Goal: Transaction & Acquisition: Book appointment/travel/reservation

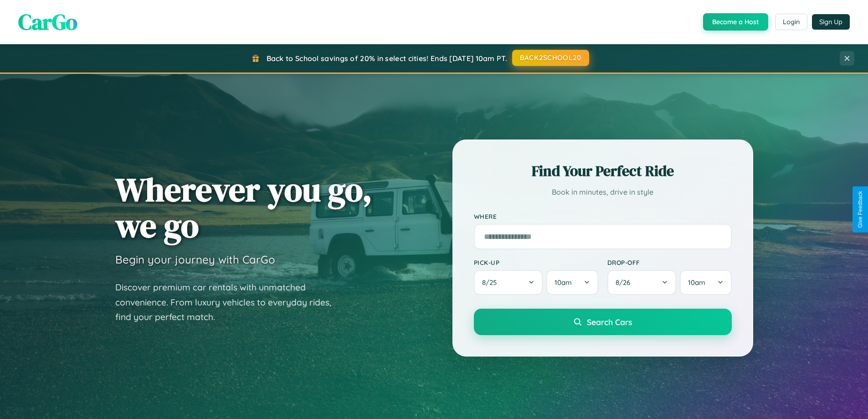
click at [550, 58] on button "BACK2SCHOOL20" at bounding box center [550, 58] width 77 height 16
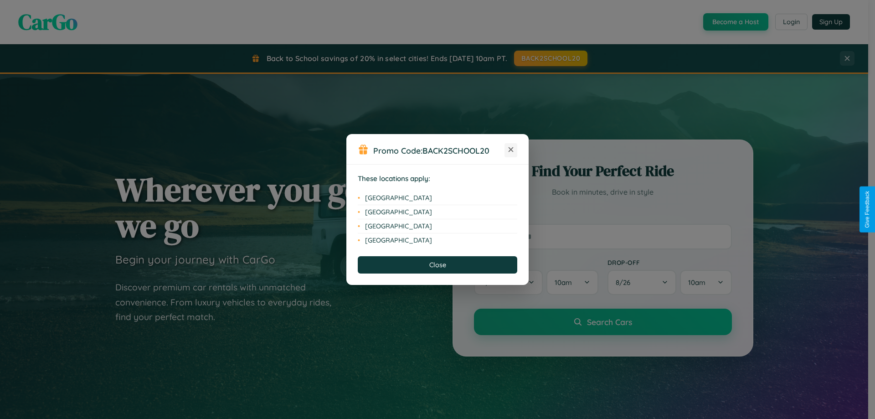
click at [511, 150] on icon at bounding box center [510, 149] width 5 height 5
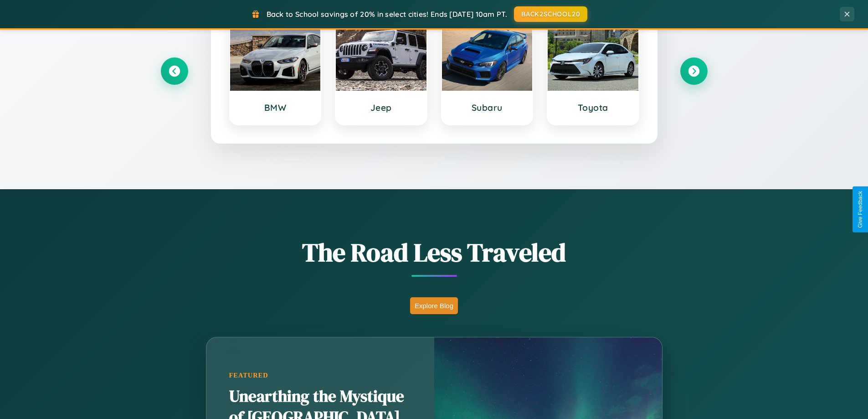
scroll to position [627, 0]
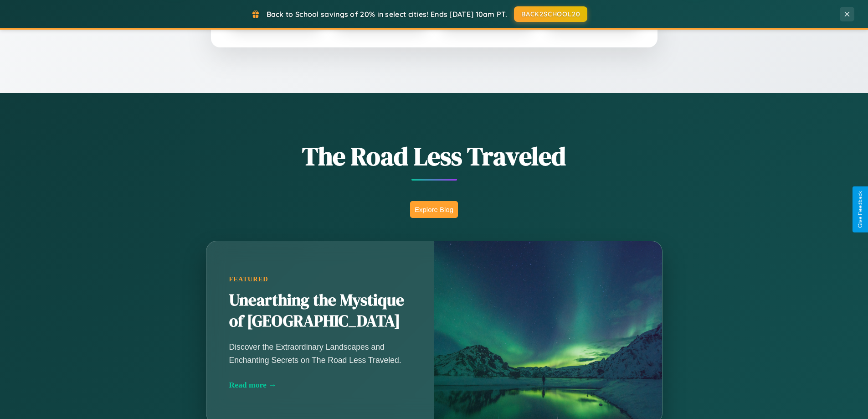
click at [434, 209] on button "Explore Blog" at bounding box center [434, 209] width 48 height 17
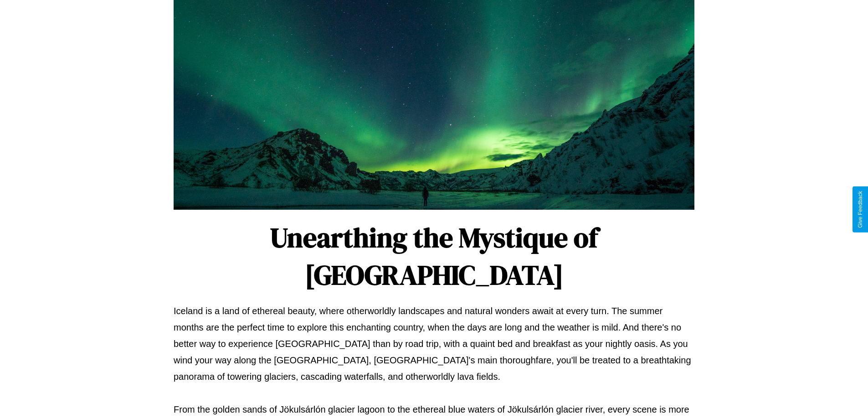
scroll to position [295, 0]
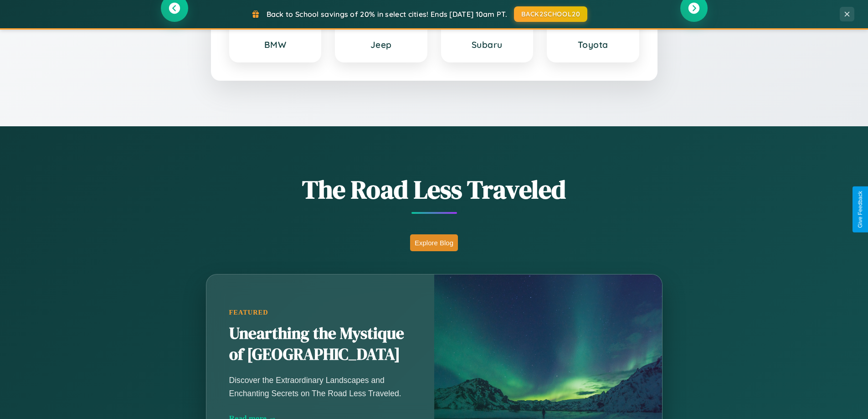
scroll to position [27, 0]
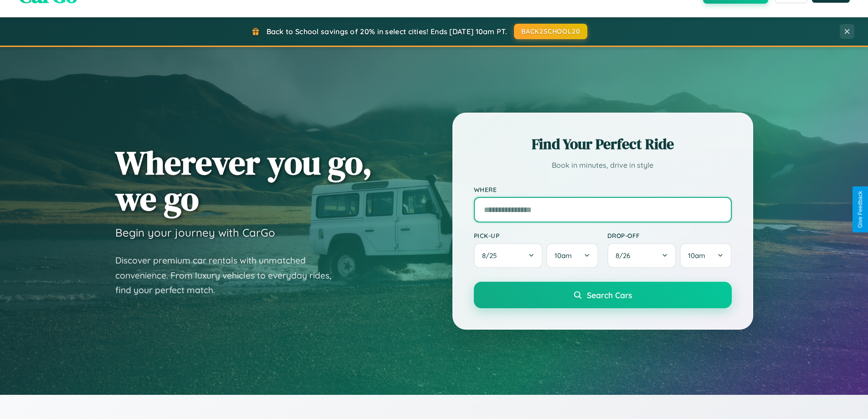
click at [602, 209] on input "text" at bounding box center [603, 210] width 258 height 26
type input "**********"
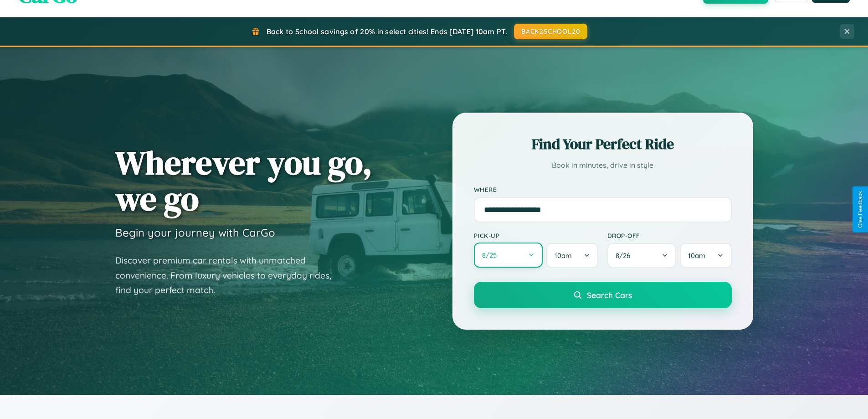
click at [508, 255] on button "8 / 25" at bounding box center [508, 254] width 69 height 25
select select "*"
select select "****"
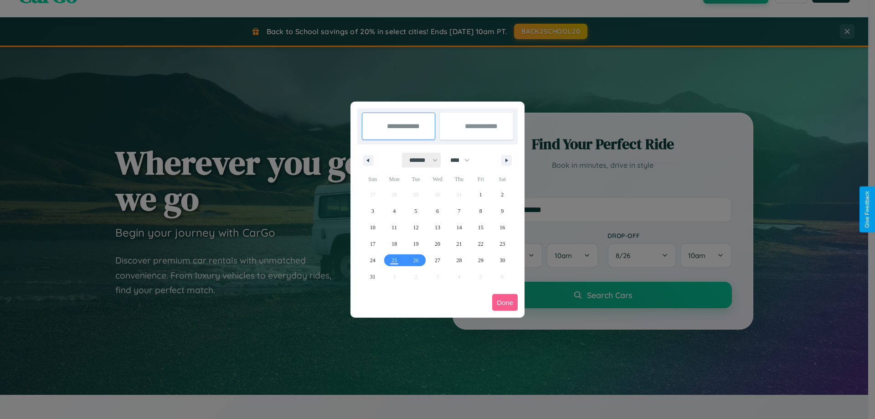
drag, startPoint x: 419, startPoint y: 160, endPoint x: 437, endPoint y: 183, distance: 29.2
click at [419, 160] on select "******* ******** ***** ***** *** **** **** ****** ********* ******* ******** **…" at bounding box center [421, 160] width 39 height 15
select select "*"
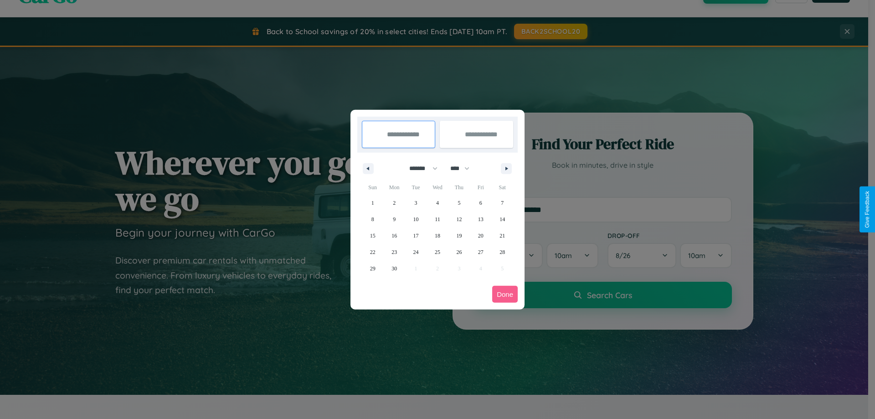
drag, startPoint x: 464, startPoint y: 168, endPoint x: 437, endPoint y: 183, distance: 30.2
click at [464, 168] on select "**** **** **** **** **** **** **** **** **** **** **** **** **** **** **** ****…" at bounding box center [459, 168] width 27 height 15
select select "****"
click at [416, 268] on span "30" at bounding box center [415, 268] width 5 height 16
type input "**********"
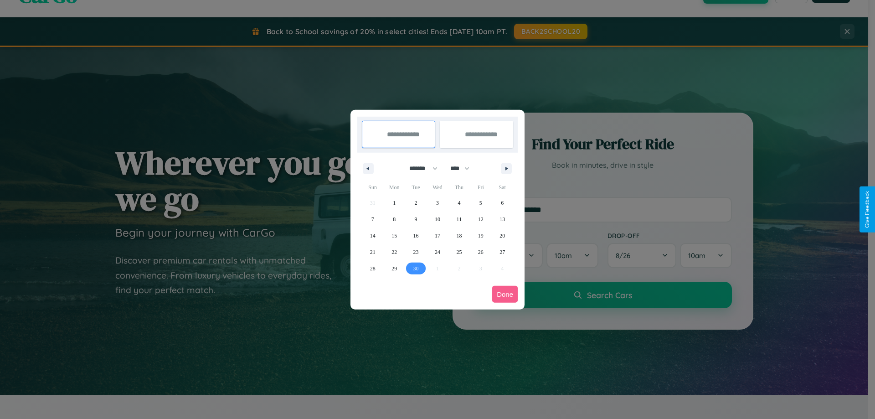
type input "**********"
click at [506, 168] on icon "button" at bounding box center [508, 169] width 5 height 4
select select "*"
click at [459, 202] on span "2" at bounding box center [458, 203] width 3 height 16
type input "**********"
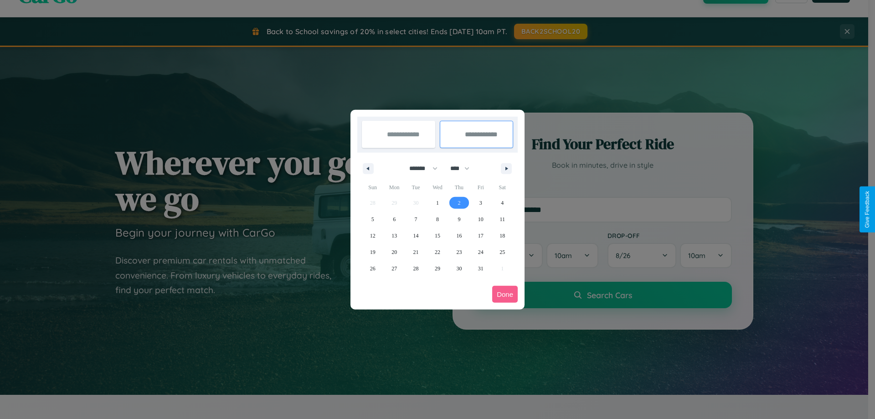
select select "*"
click at [505, 294] on button "Done" at bounding box center [505, 294] width 26 height 17
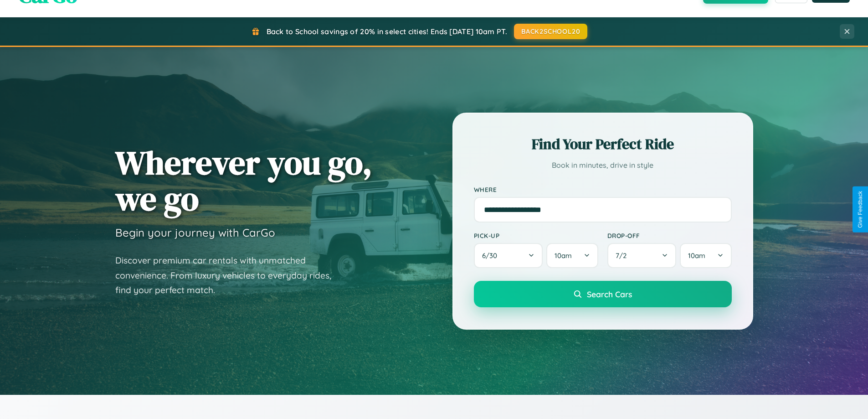
click at [602, 294] on span "Search Cars" at bounding box center [609, 294] width 45 height 10
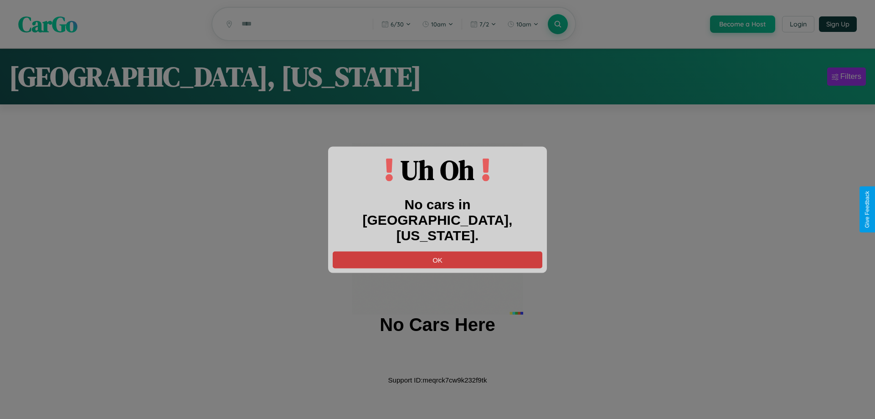
click at [437, 251] on button "OK" at bounding box center [438, 259] width 210 height 17
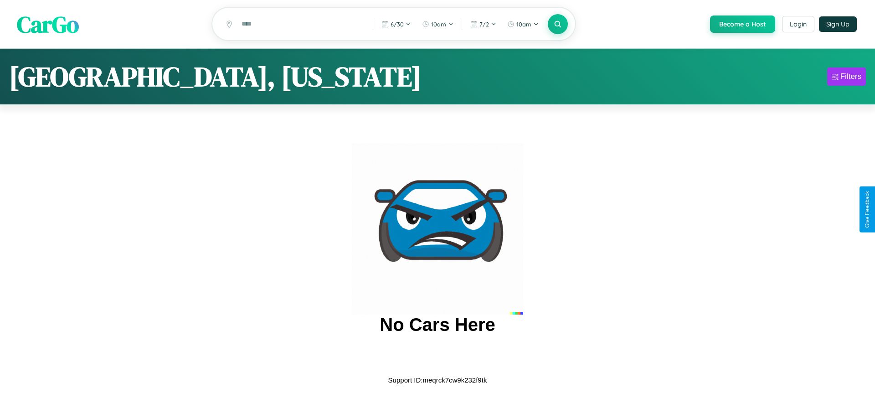
click at [48, 25] on span "CarGo" at bounding box center [48, 23] width 62 height 31
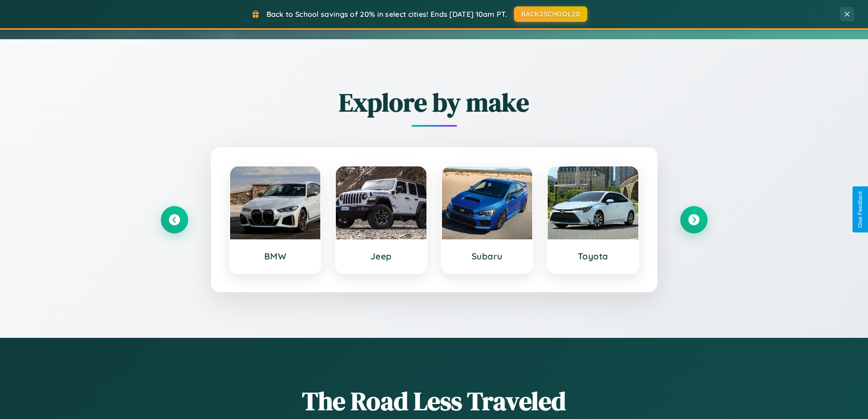
scroll to position [393, 0]
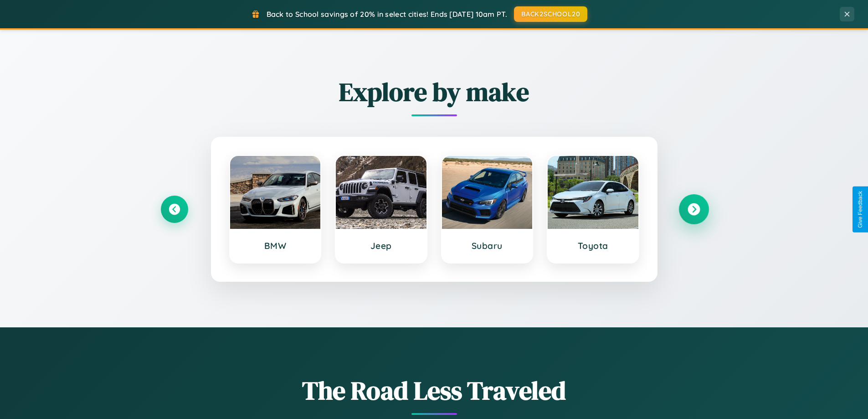
click at [693, 209] on icon at bounding box center [694, 209] width 12 height 12
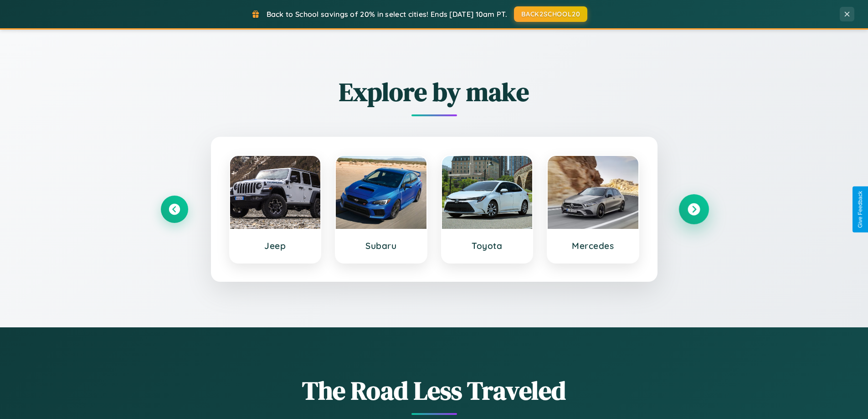
click at [693, 209] on icon at bounding box center [694, 209] width 12 height 12
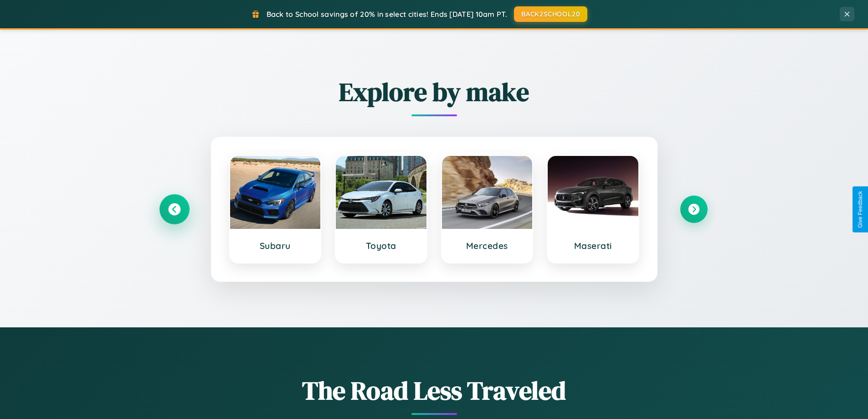
click at [174, 209] on icon at bounding box center [174, 209] width 12 height 12
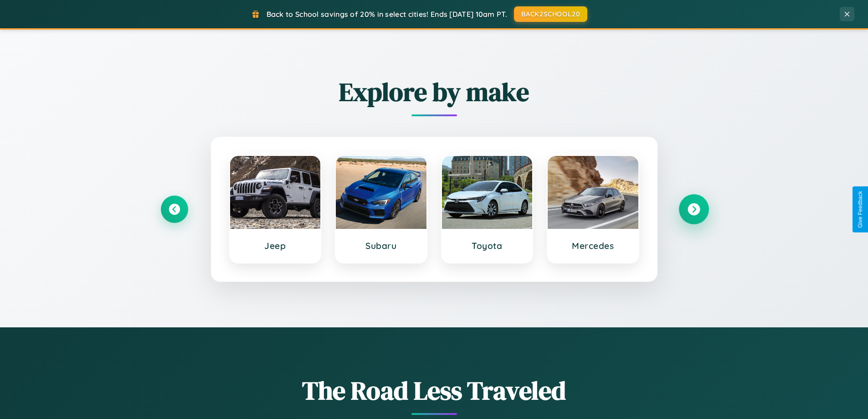
click at [693, 209] on icon at bounding box center [694, 209] width 12 height 12
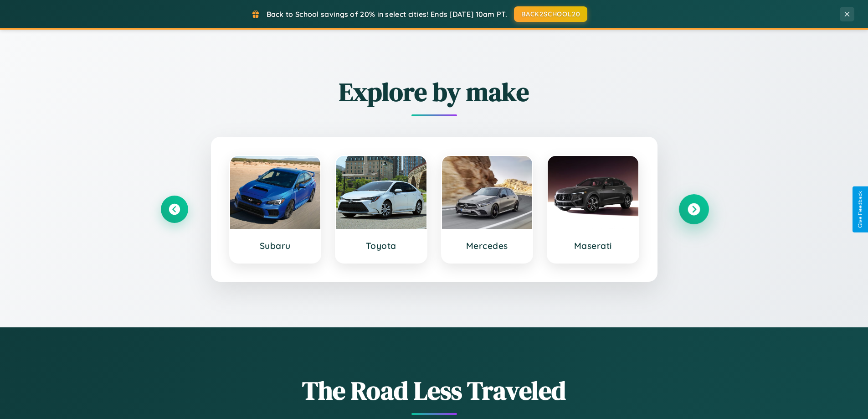
click at [693, 209] on icon at bounding box center [694, 209] width 12 height 12
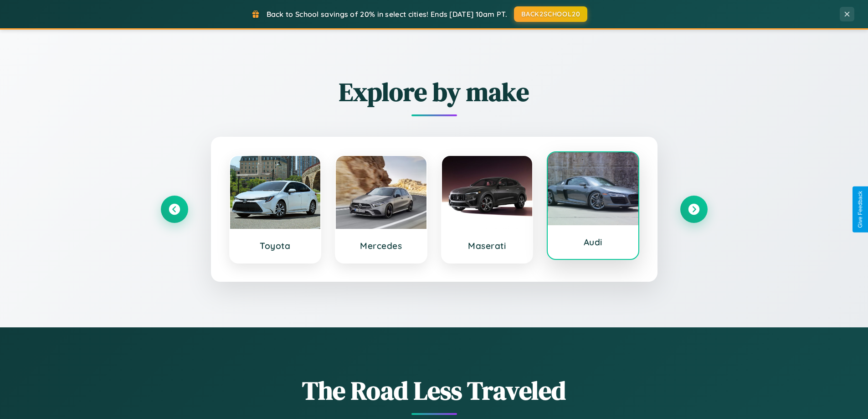
click at [593, 209] on div at bounding box center [593, 188] width 91 height 73
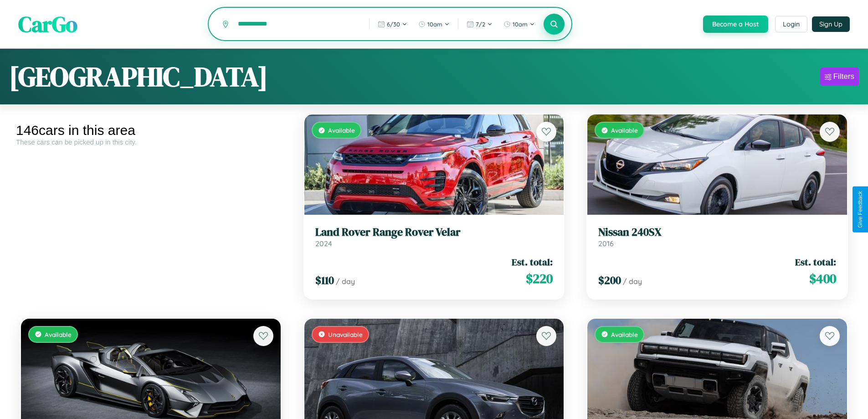
type input "**********"
click at [554, 25] on icon at bounding box center [554, 24] width 9 height 9
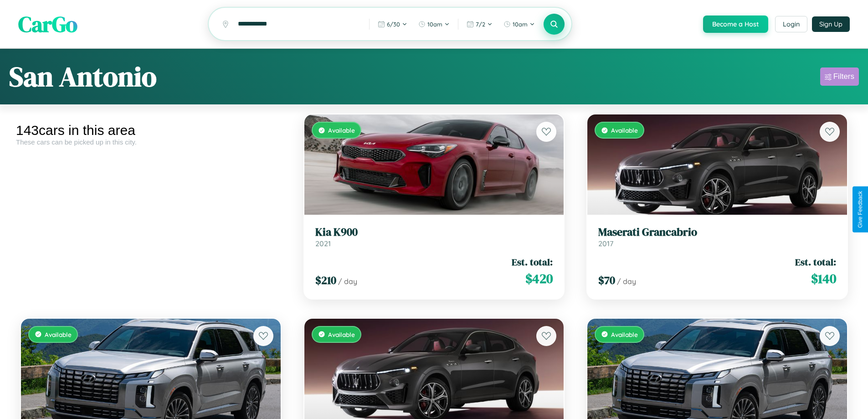
click at [839, 78] on div "Filters" at bounding box center [843, 76] width 21 height 9
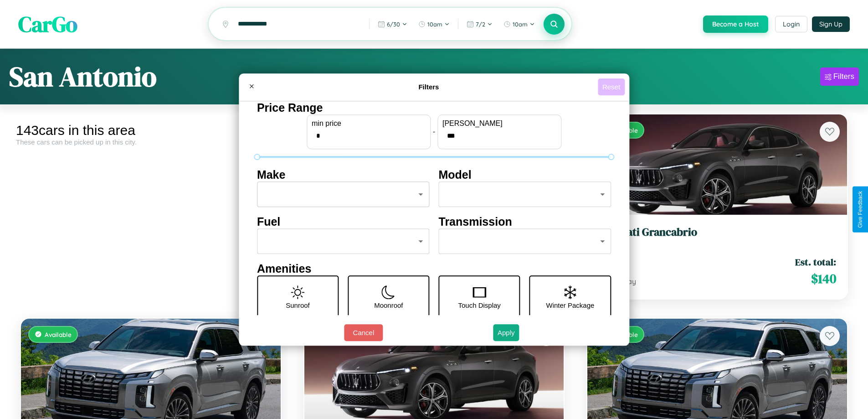
click at [612, 87] on button "Reset" at bounding box center [611, 86] width 27 height 17
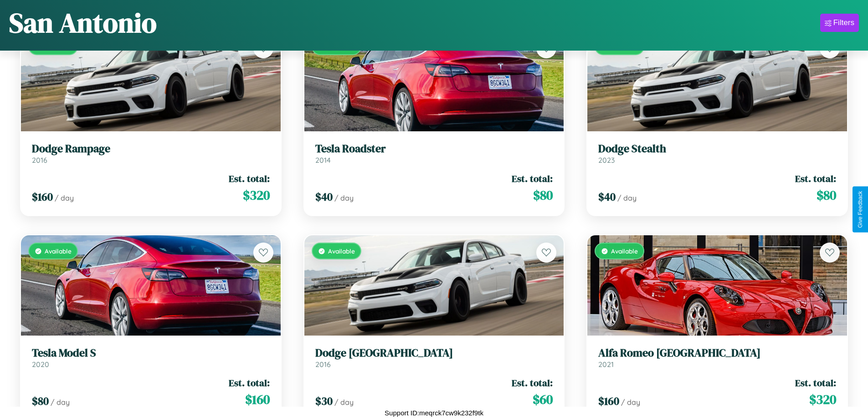
scroll to position [6249, 0]
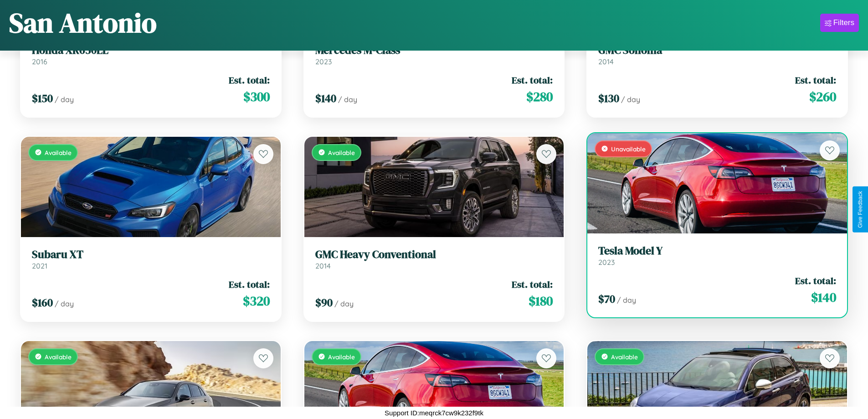
click at [711, 257] on h3 "Tesla Model Y" at bounding box center [717, 250] width 238 height 13
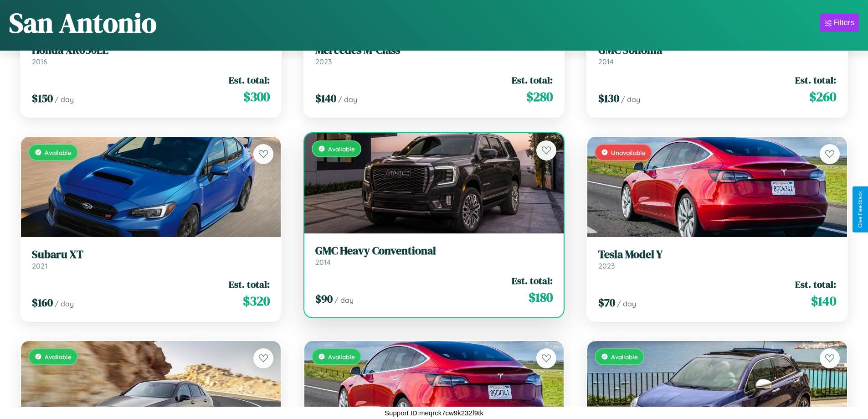
scroll to position [7677, 0]
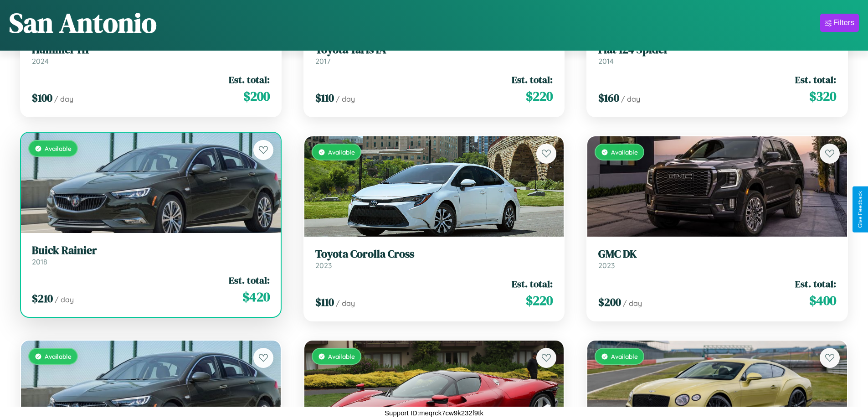
click at [149, 255] on h3 "Buick Rainier" at bounding box center [151, 250] width 238 height 13
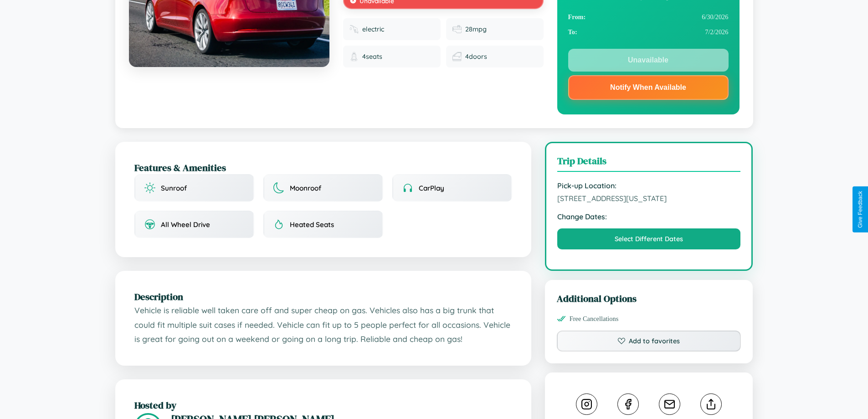
scroll to position [127, 0]
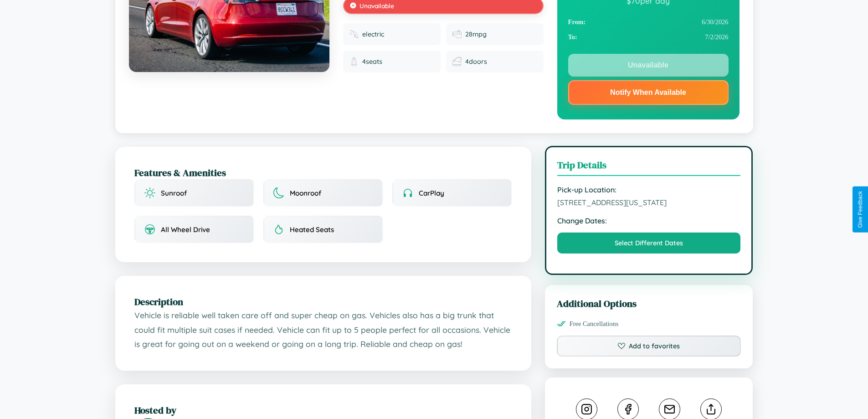
click at [649, 207] on span "6102 Chestnut Street San Antonio Texas 32047 United States" at bounding box center [649, 202] width 184 height 9
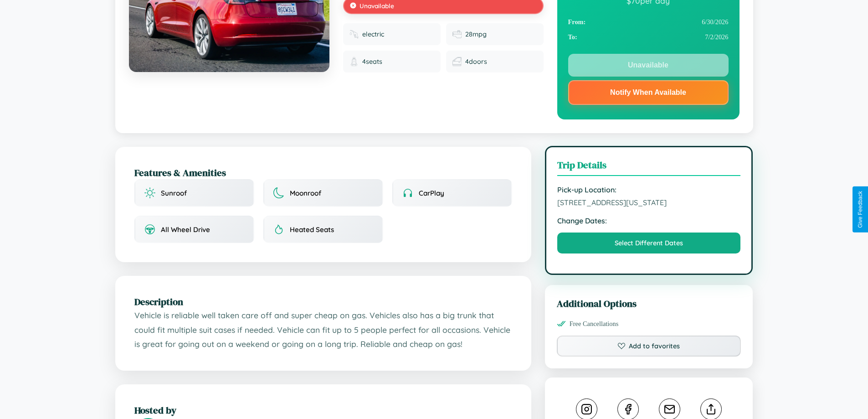
click at [649, 207] on span "6102 Chestnut Street San Antonio Texas 32047 United States" at bounding box center [649, 202] width 184 height 9
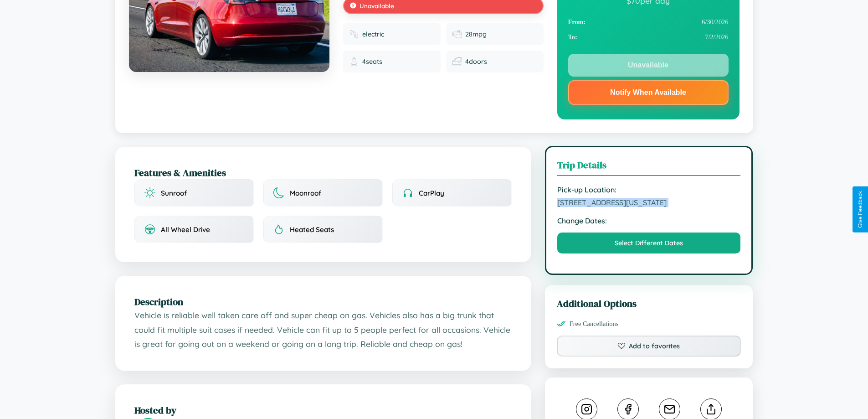
click at [649, 207] on span "6102 Chestnut Street San Antonio Texas 32047 United States" at bounding box center [649, 202] width 184 height 9
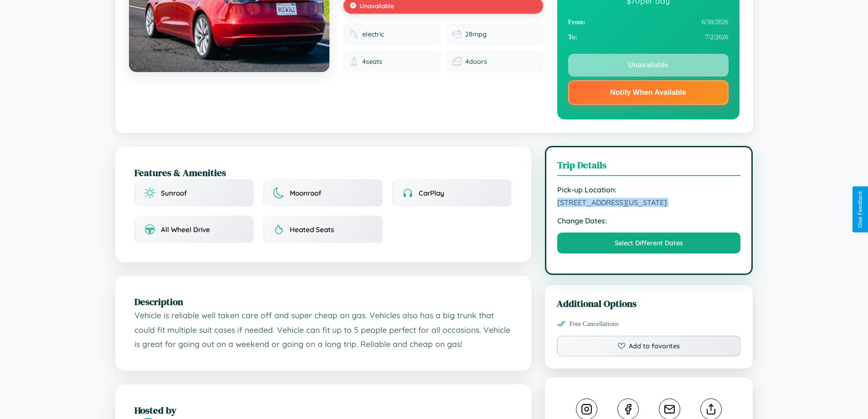
click at [649, 207] on span "6102 Chestnut Street San Antonio Texas 32047 United States" at bounding box center [649, 202] width 184 height 9
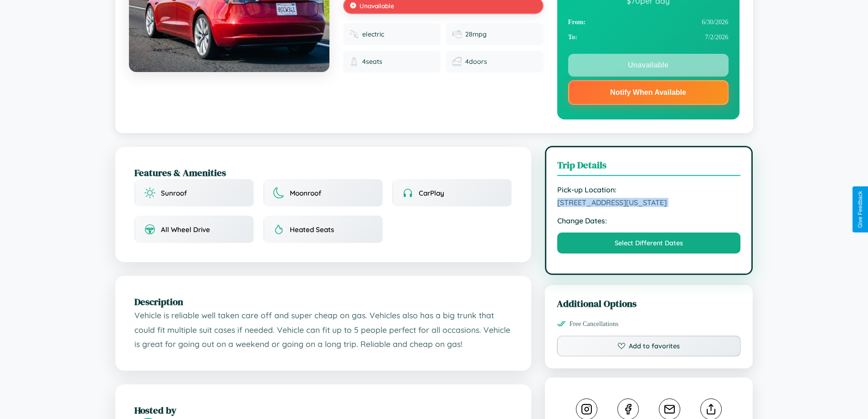
click at [649, 207] on span "6102 Chestnut Street San Antonio Texas 32047 United States" at bounding box center [649, 202] width 184 height 9
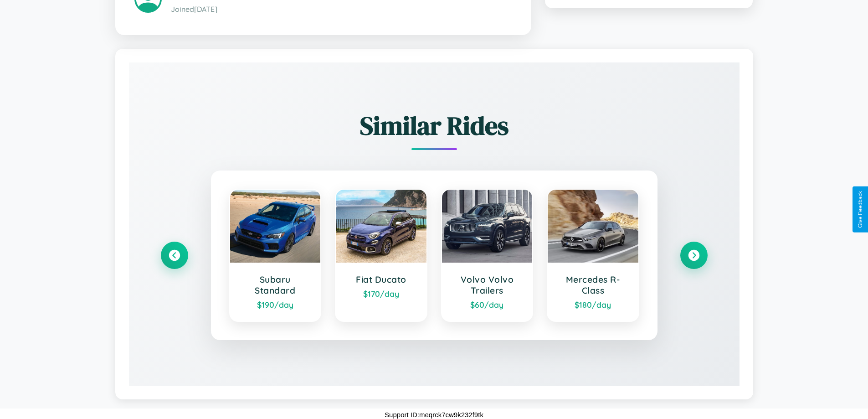
scroll to position [562, 0]
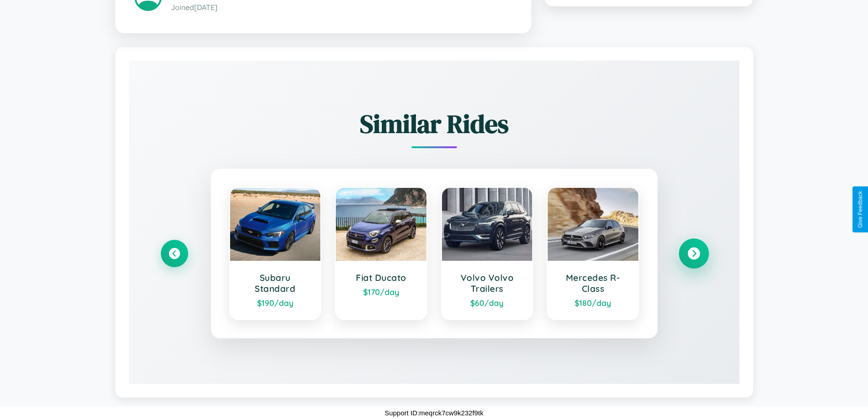
click at [693, 253] on icon at bounding box center [694, 253] width 12 height 12
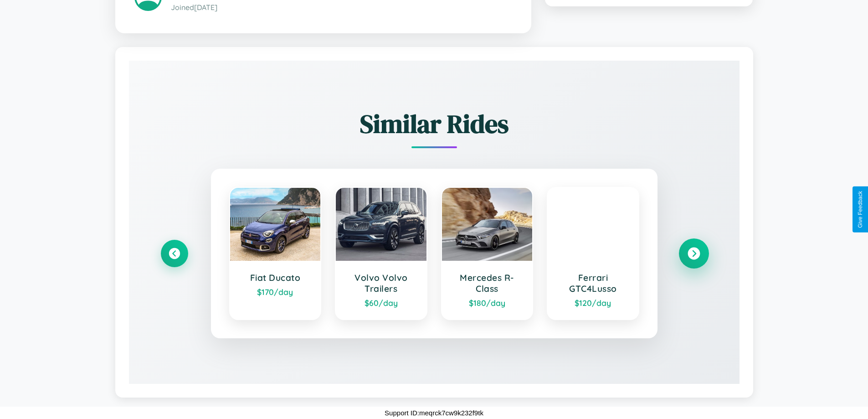
click at [693, 253] on icon at bounding box center [694, 253] width 12 height 12
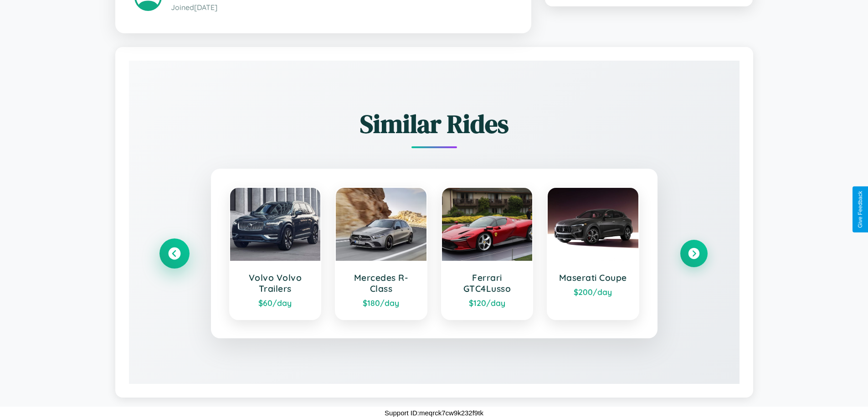
click at [174, 253] on icon at bounding box center [174, 253] width 12 height 12
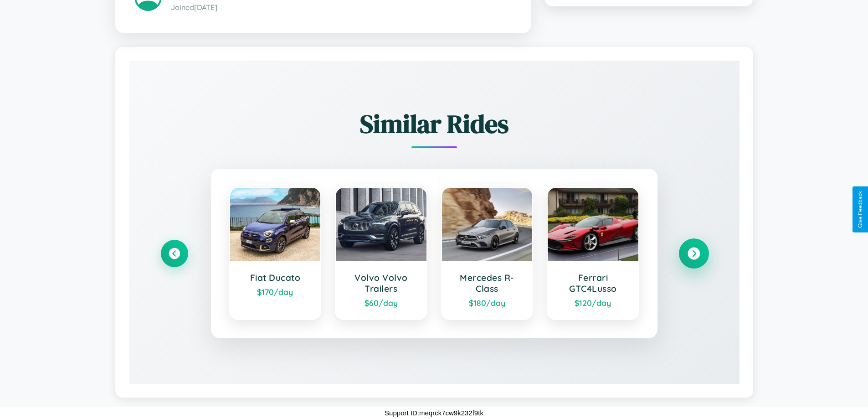
click at [693, 253] on icon at bounding box center [694, 253] width 12 height 12
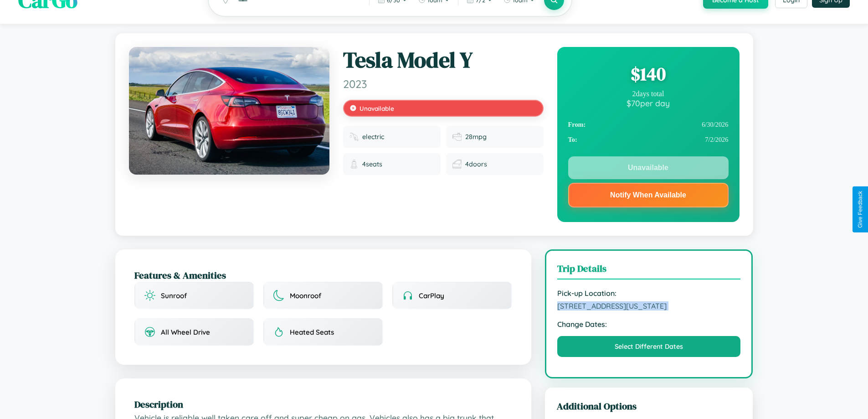
scroll to position [0, 0]
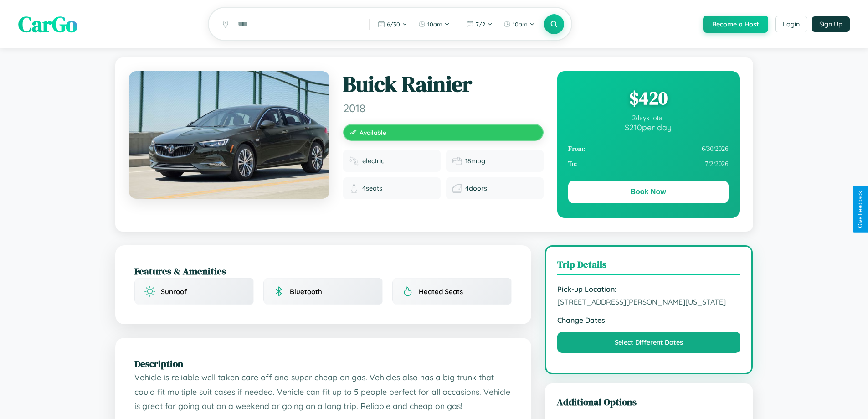
scroll to position [118, 0]
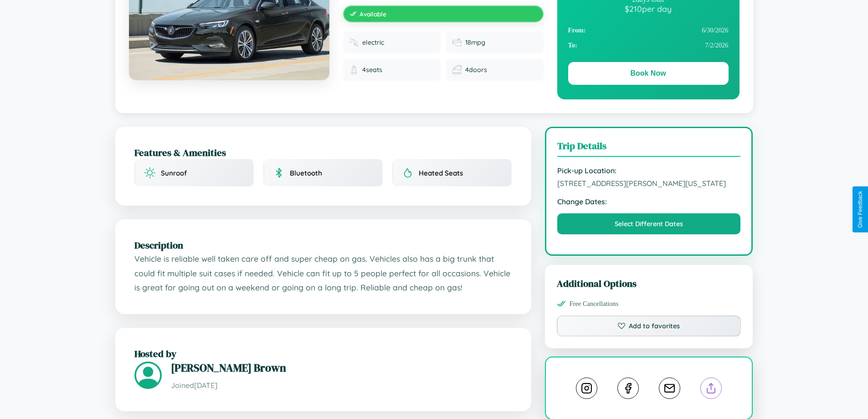
click at [711, 390] on line at bounding box center [711, 386] width 0 height 6
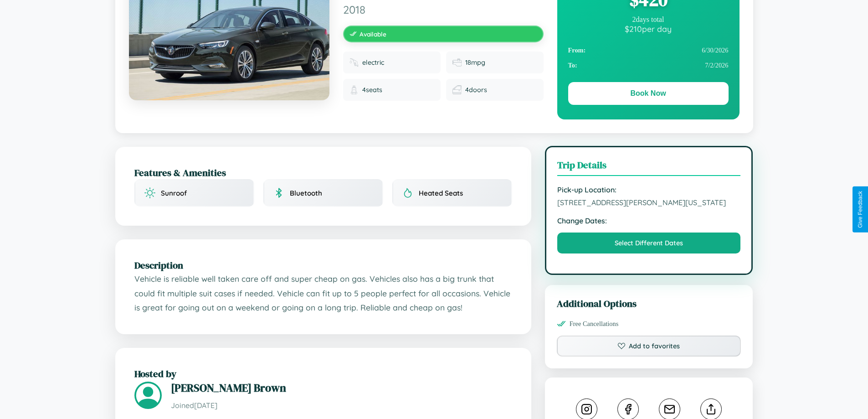
click at [649, 207] on span "3431 Smith Street San Antonio Texas 86300 United States" at bounding box center [649, 202] width 184 height 9
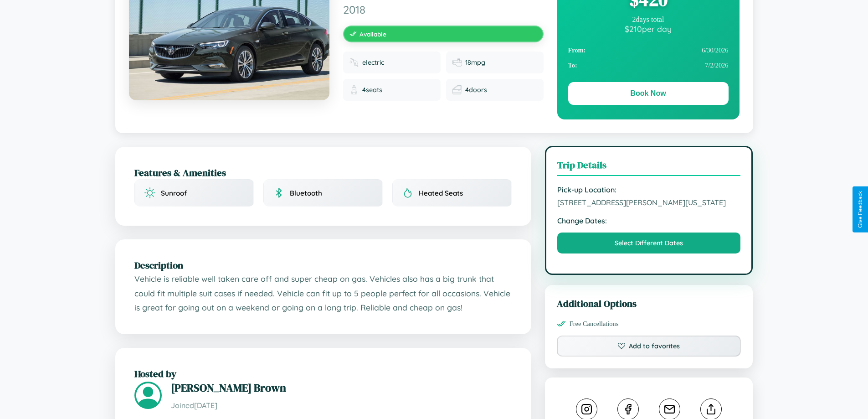
click at [649, 207] on span "3431 Smith Street San Antonio Texas 86300 United States" at bounding box center [649, 202] width 184 height 9
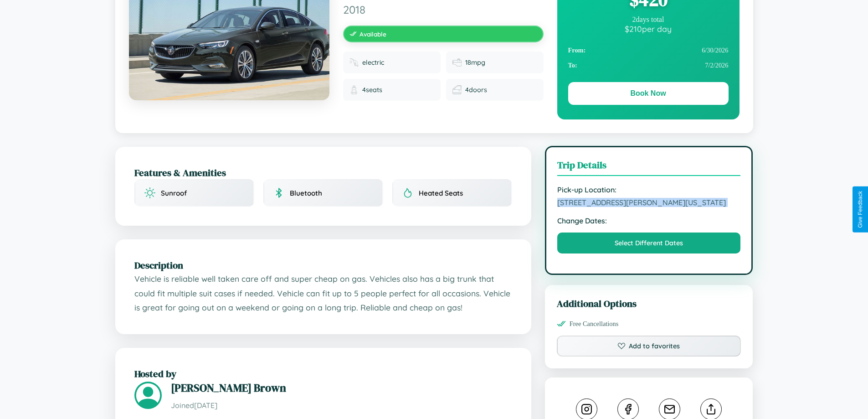
click at [649, 207] on span "3431 Smith Street San Antonio Texas 86300 United States" at bounding box center [649, 202] width 184 height 9
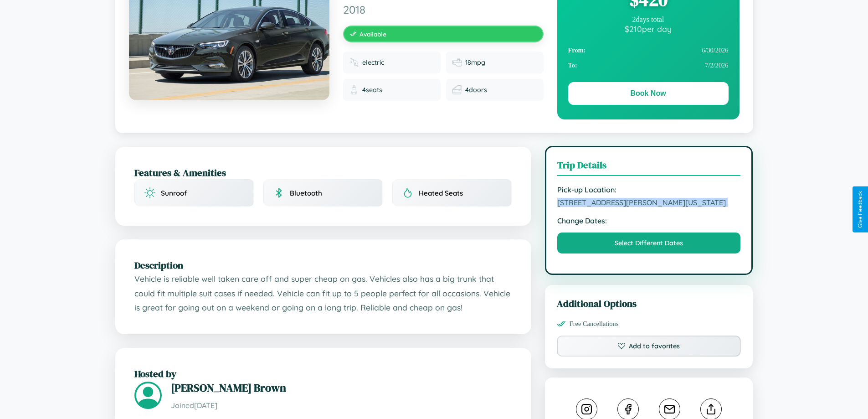
click at [649, 207] on span "3431 Smith Street San Antonio Texas 86300 United States" at bounding box center [649, 202] width 184 height 9
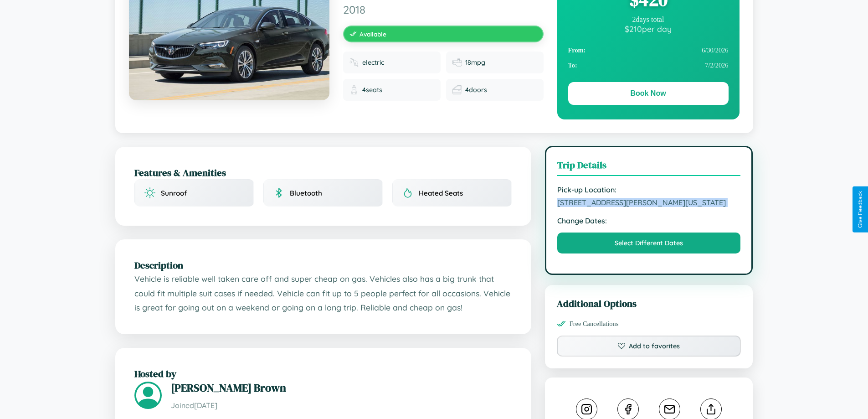
click at [649, 207] on span "3431 Smith Street San Antonio Texas 86300 United States" at bounding box center [649, 202] width 184 height 9
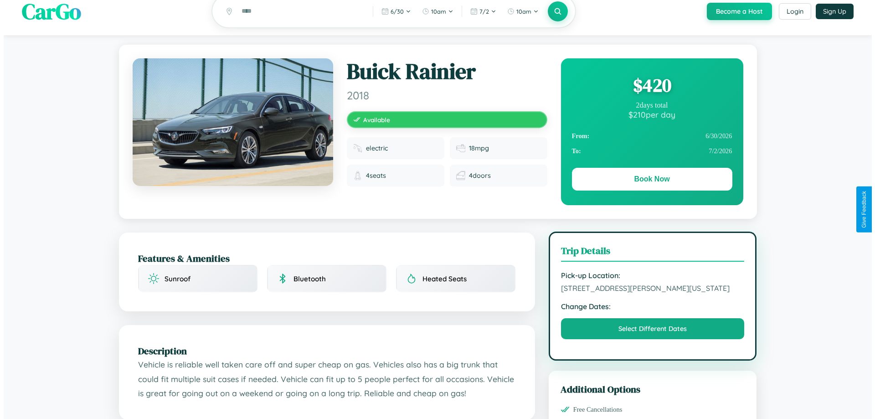
scroll to position [0, 0]
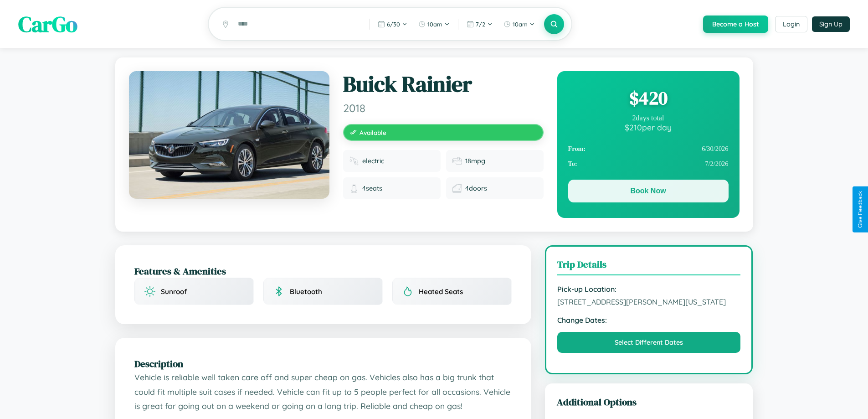
click at [648, 192] on button "Book Now" at bounding box center [648, 191] width 160 height 23
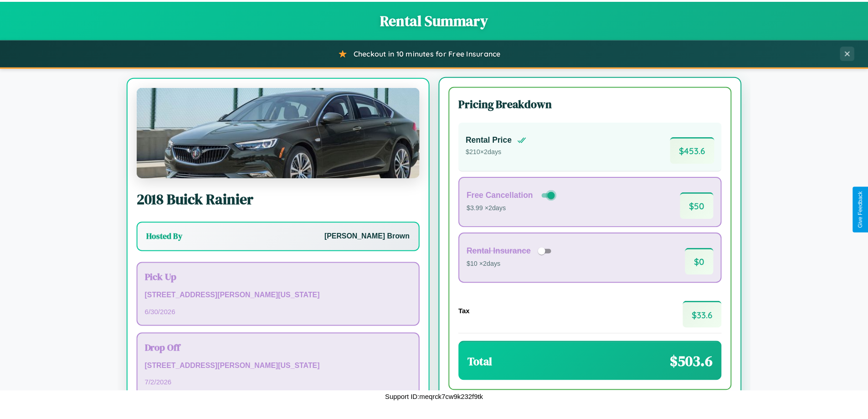
scroll to position [42, 0]
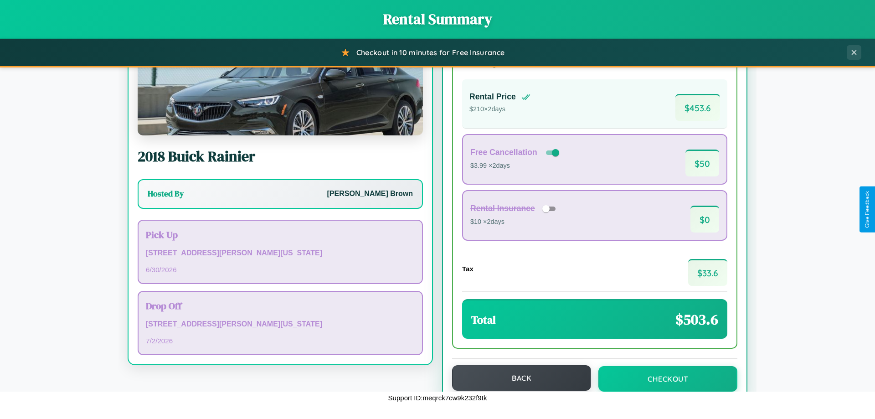
click at [517, 378] on button "Back" at bounding box center [521, 378] width 139 height 26
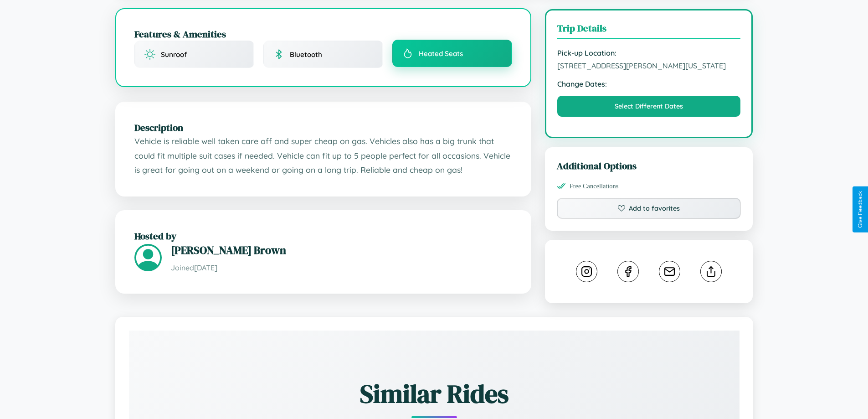
scroll to position [246, 0]
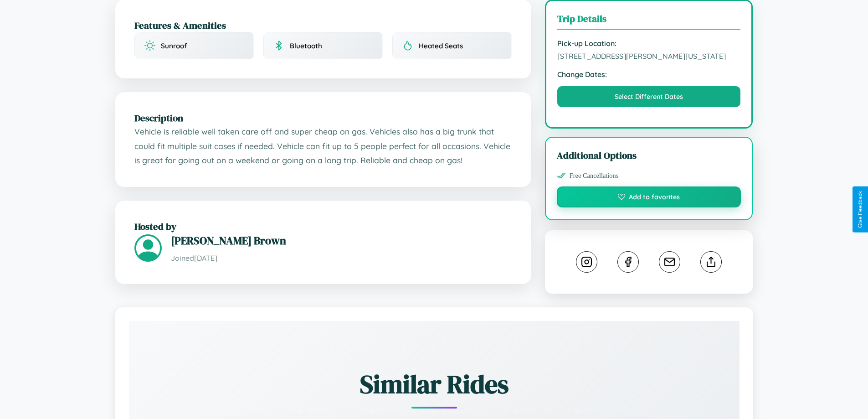
click at [649, 207] on button "Add to favorites" at bounding box center [649, 196] width 185 height 21
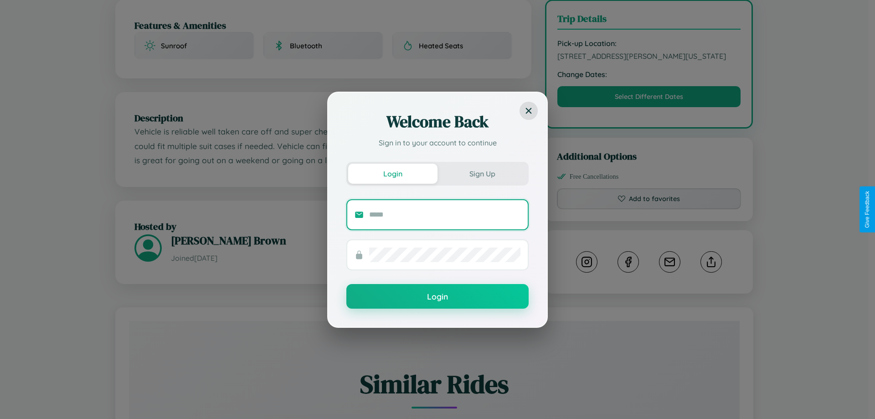
click at [445, 214] on input "text" at bounding box center [444, 214] width 151 height 15
type input "**********"
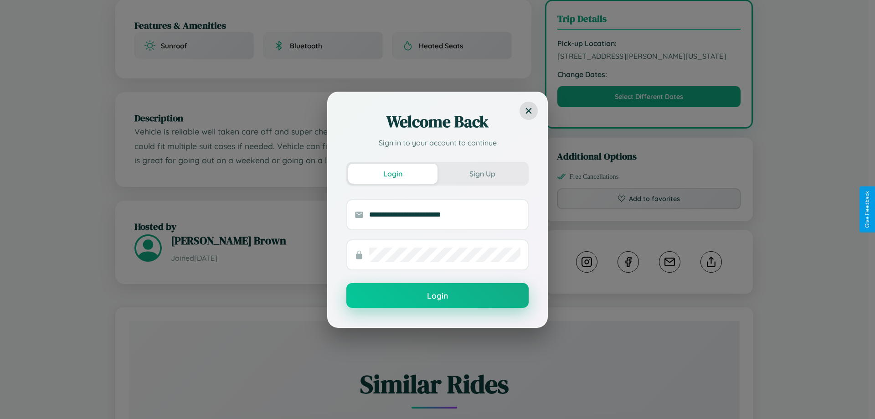
click at [437, 296] on button "Login" at bounding box center [437, 295] width 182 height 25
